Goal: Contribute content

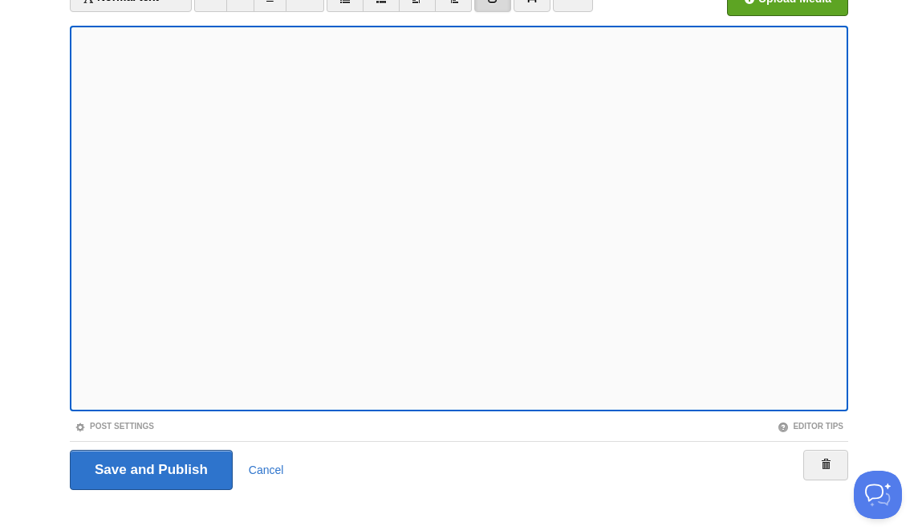
scroll to position [174, 0]
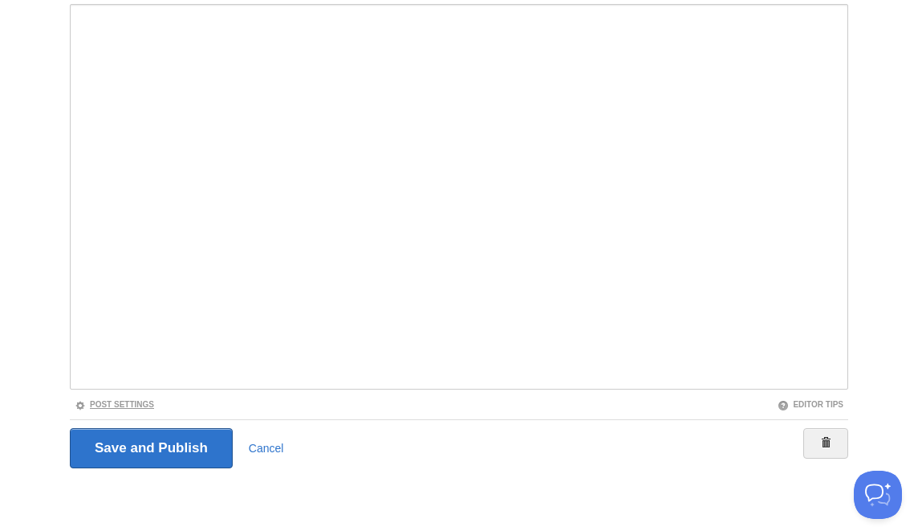
click at [141, 401] on link "Post Settings" at bounding box center [114, 404] width 79 height 9
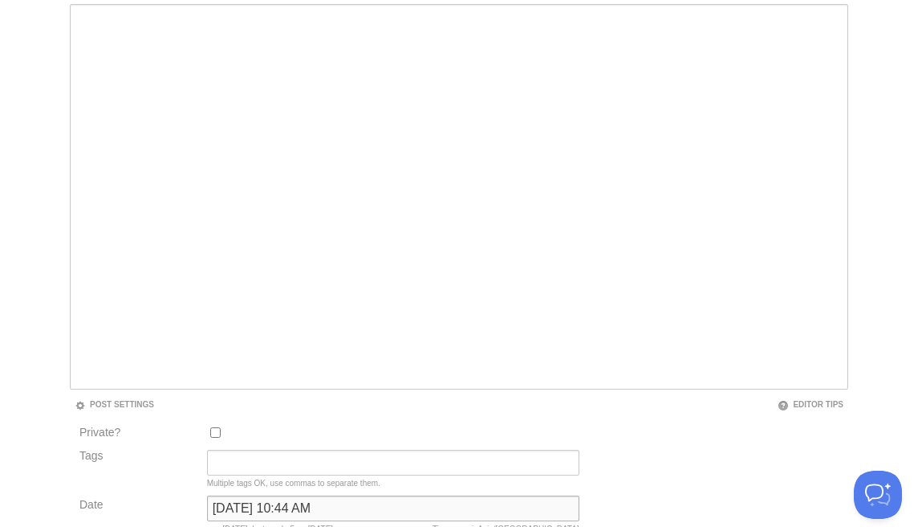
click at [299, 518] on input "[DATE] 10:44 AM" at bounding box center [393, 508] width 373 height 26
click at [293, 508] on input "[DATE] 10:44 AM" at bounding box center [393, 508] width 373 height 26
type input "b"
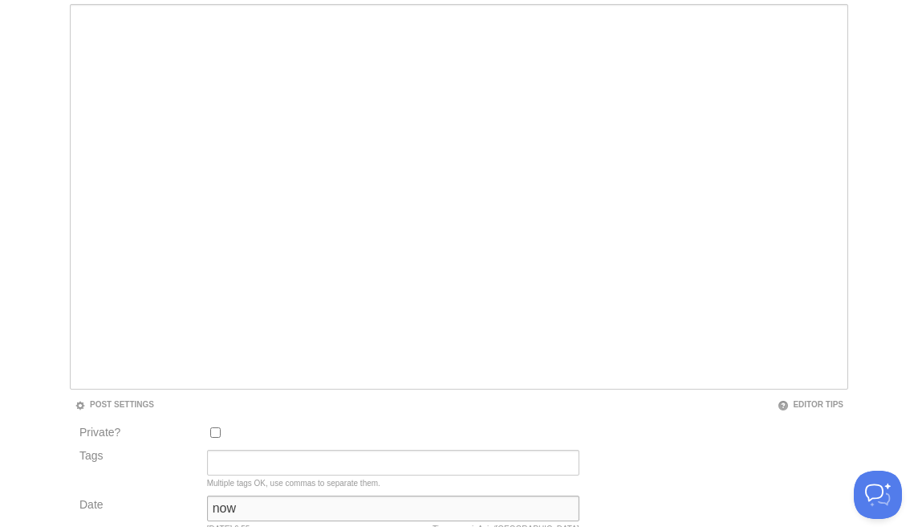
type input "now"
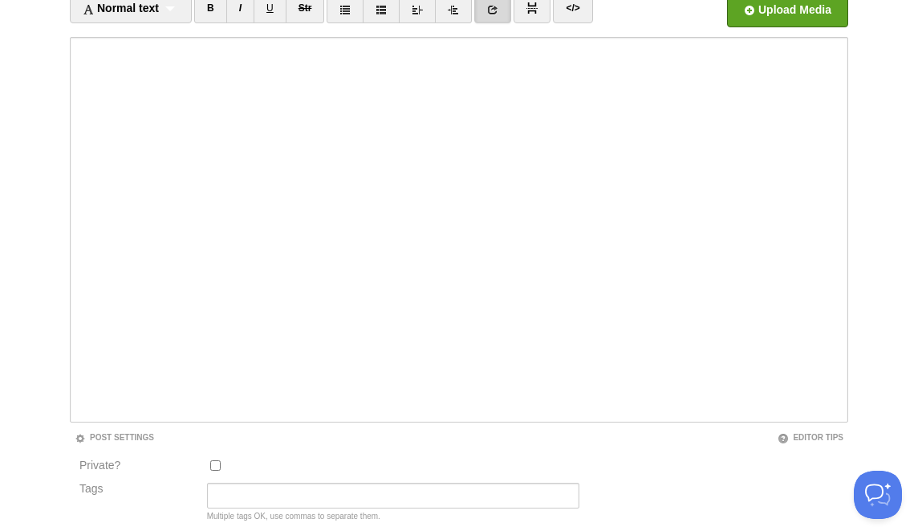
scroll to position [83, 0]
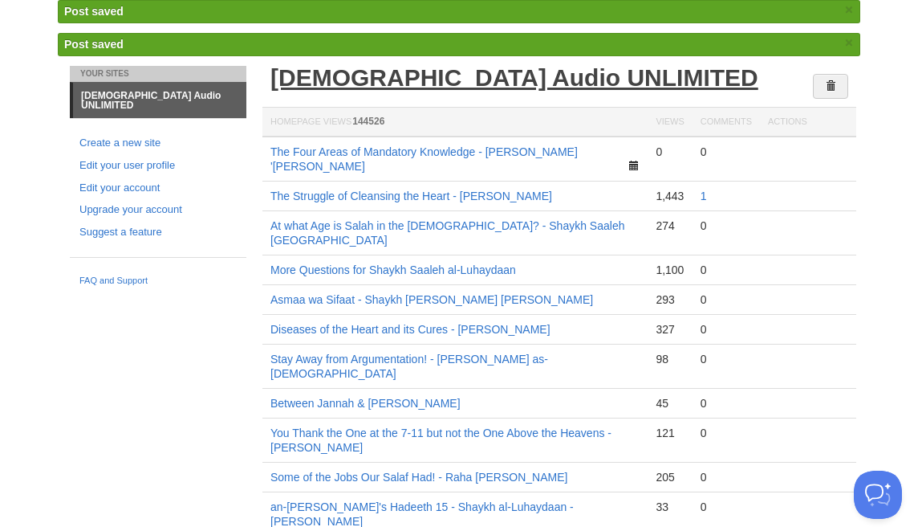
click at [442, 75] on link "[DEMOGRAPHIC_DATA] Audio UNLIMITED" at bounding box center [515, 77] width 488 height 26
